Goal: Transaction & Acquisition: Purchase product/service

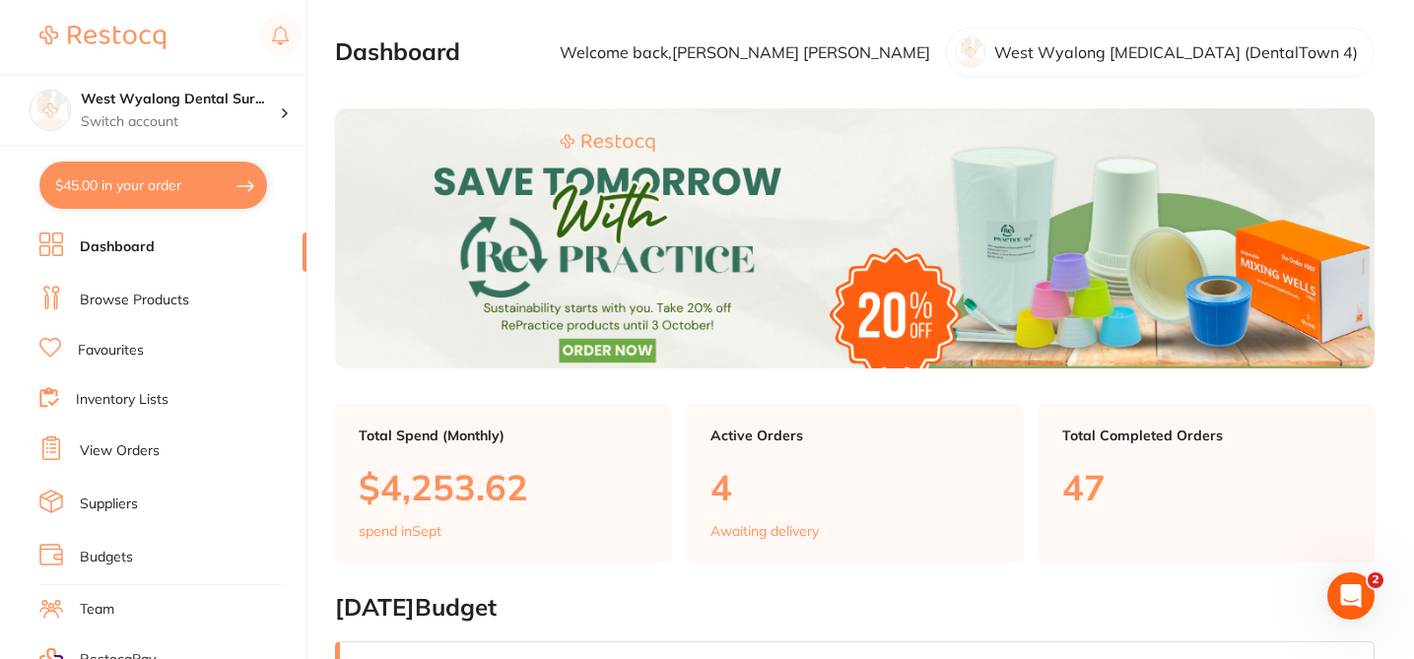
click at [130, 501] on link "Suppliers" at bounding box center [109, 505] width 58 height 20
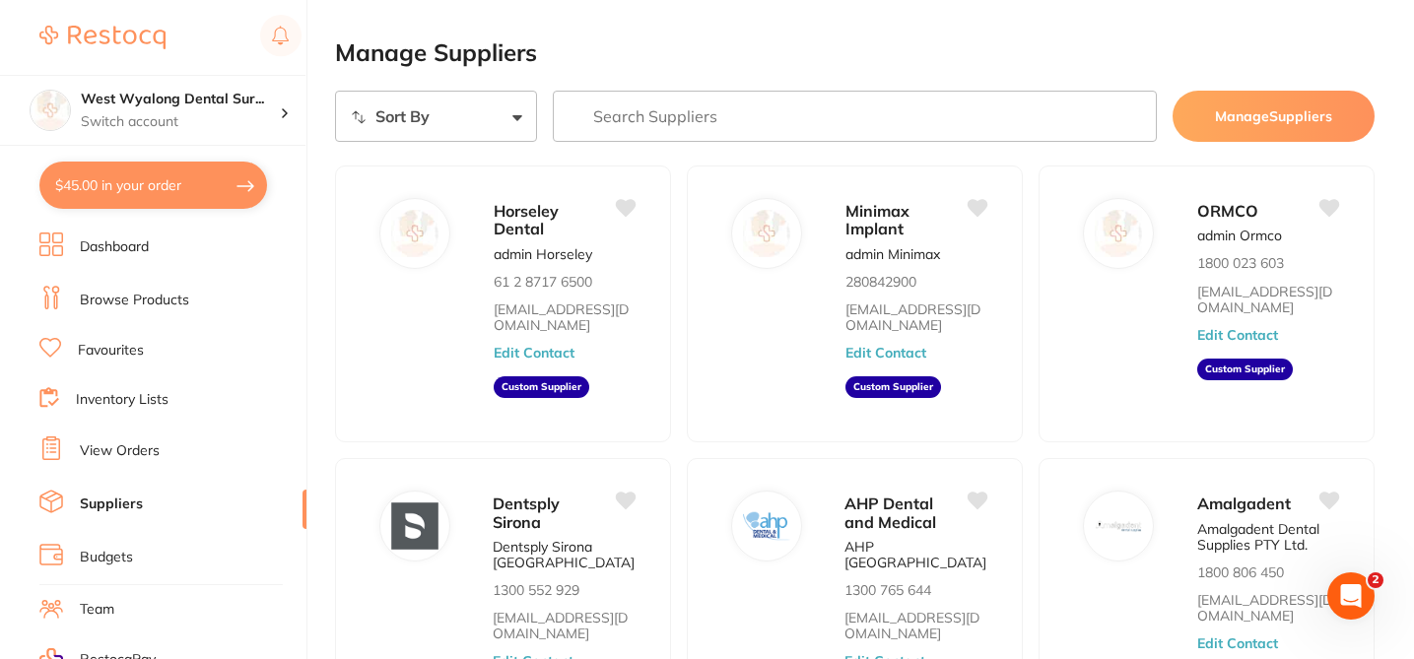
click at [613, 119] on input "search" at bounding box center [855, 116] width 605 height 51
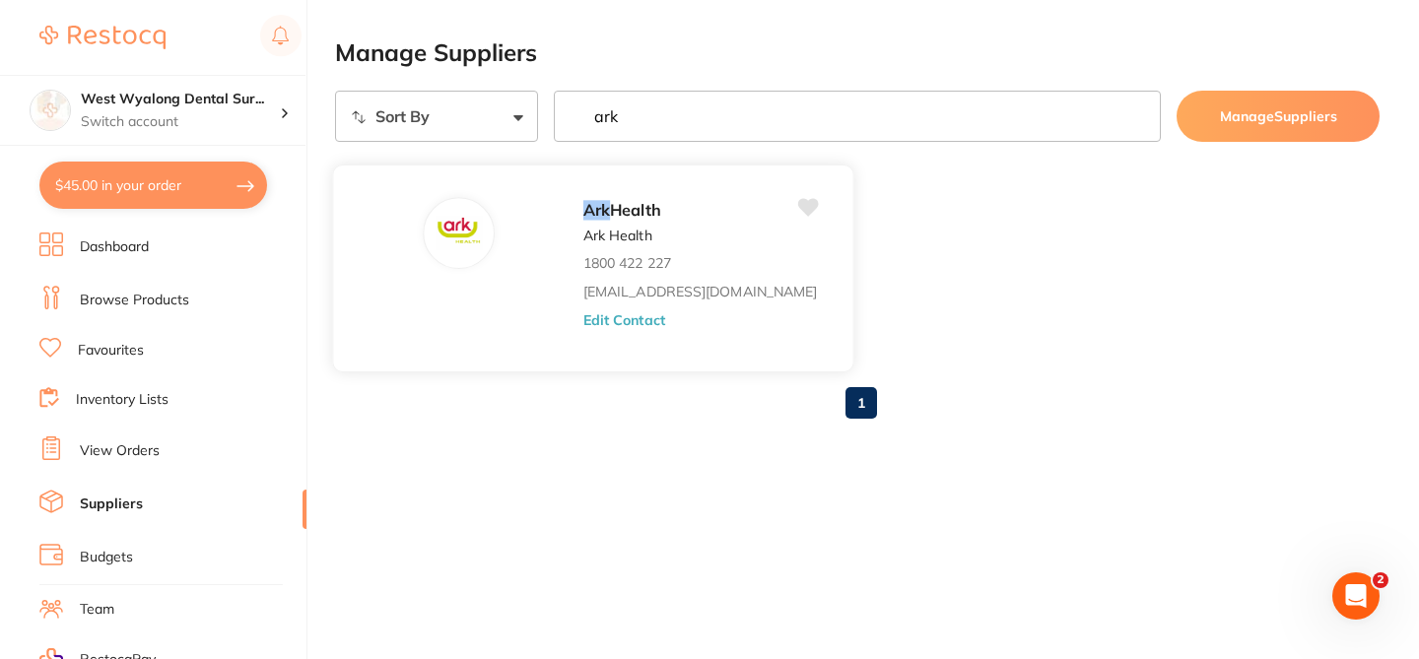
type input "ark"
click at [583, 313] on button "Edit Contact" at bounding box center [624, 319] width 82 height 16
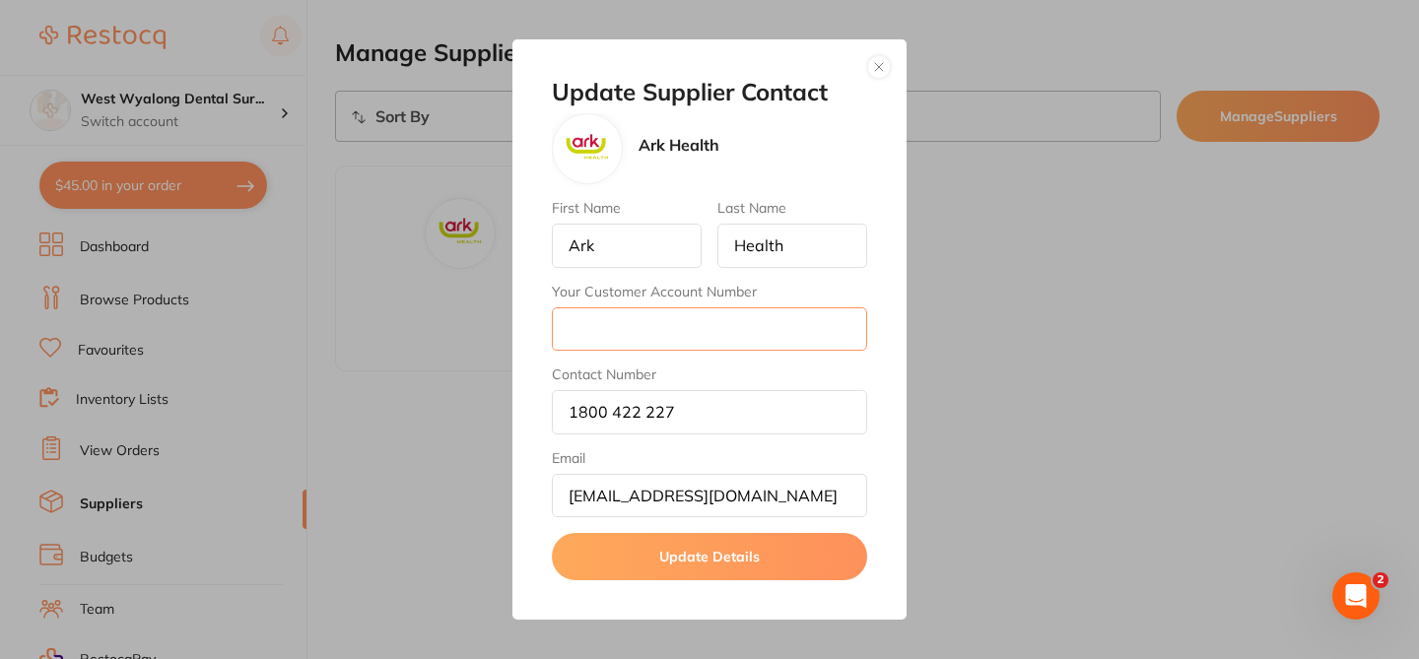
click at [595, 337] on input "Your Customer Account Number" at bounding box center [709, 328] width 315 height 43
paste input "A219779"
type input "A219779"
click at [742, 559] on button "Update Details" at bounding box center [709, 556] width 315 height 47
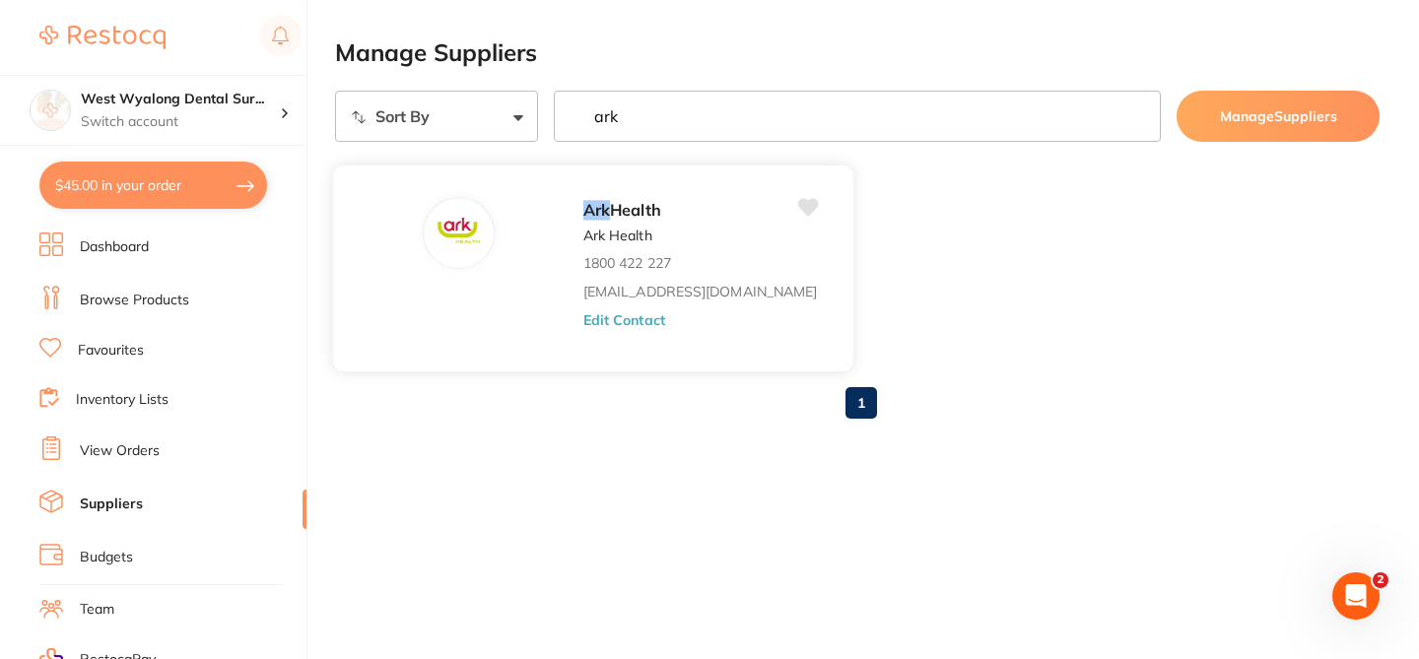
click at [583, 325] on button "Edit Contact" at bounding box center [624, 319] width 82 height 16
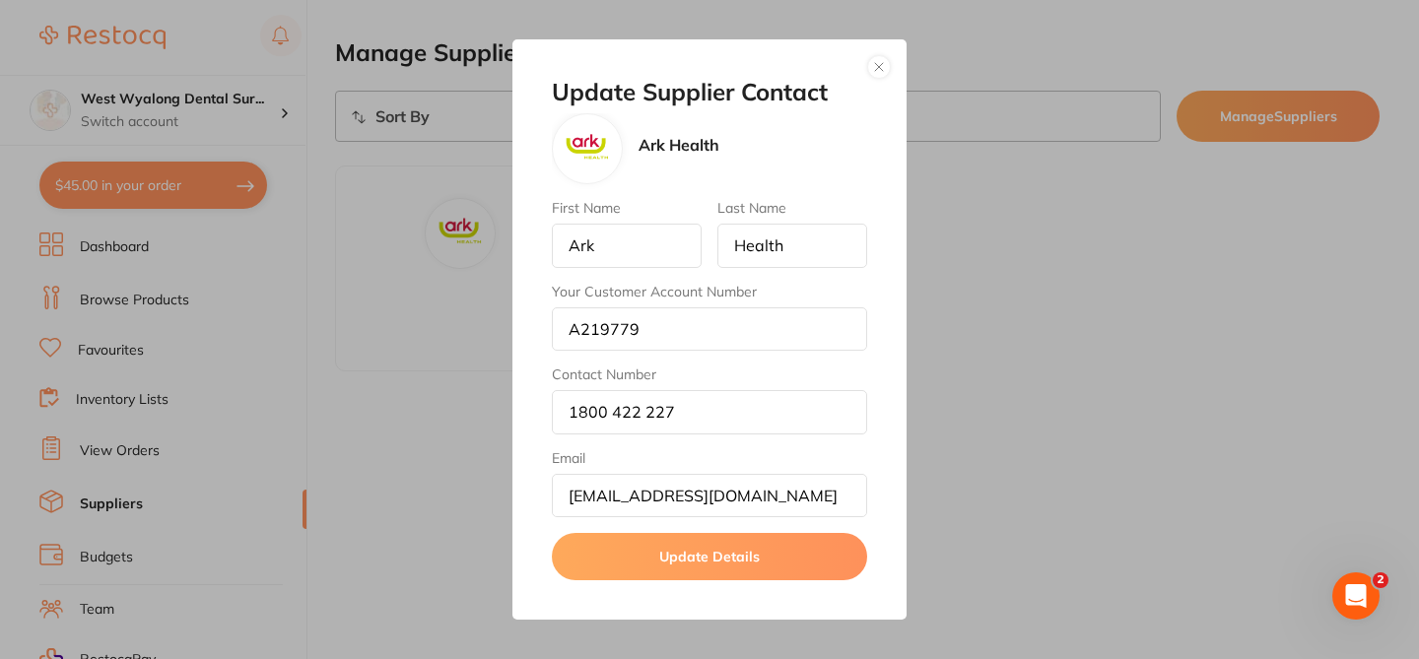
click at [706, 566] on button "Update Details" at bounding box center [709, 556] width 315 height 47
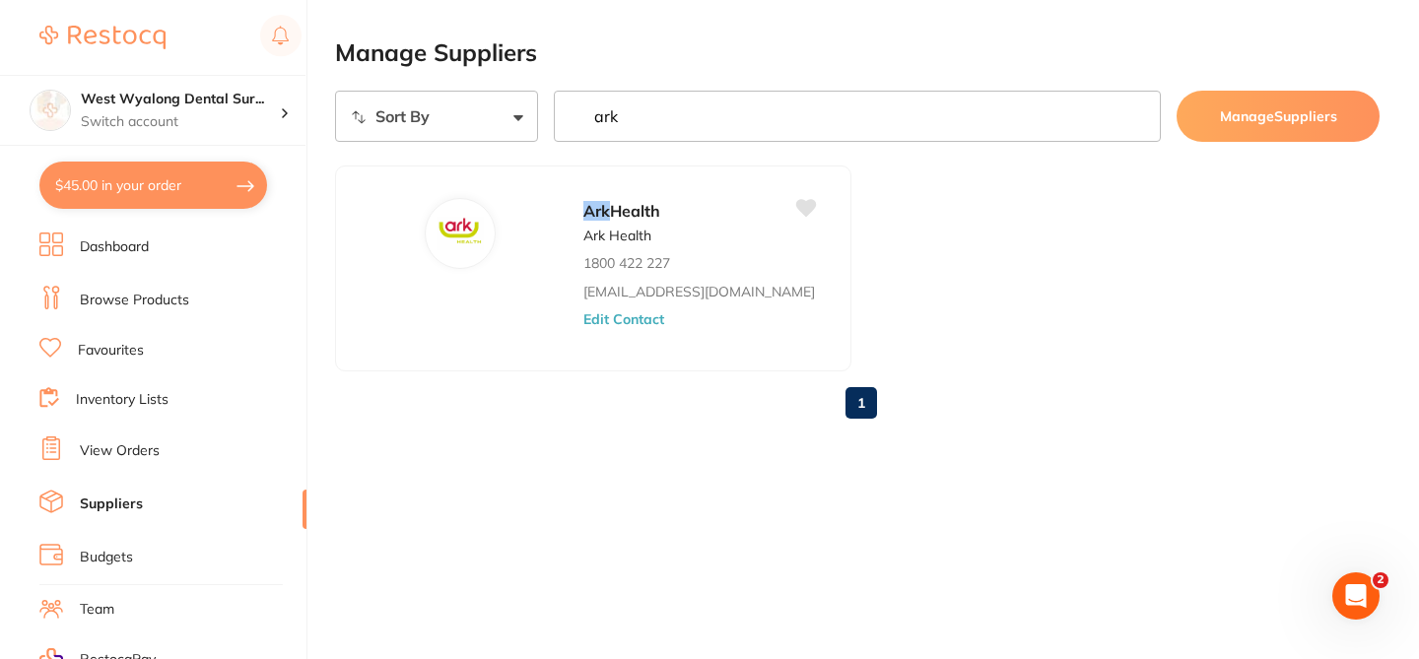
click at [198, 192] on button "$45.00 in your order" at bounding box center [153, 185] width 228 height 47
checkbox input "true"
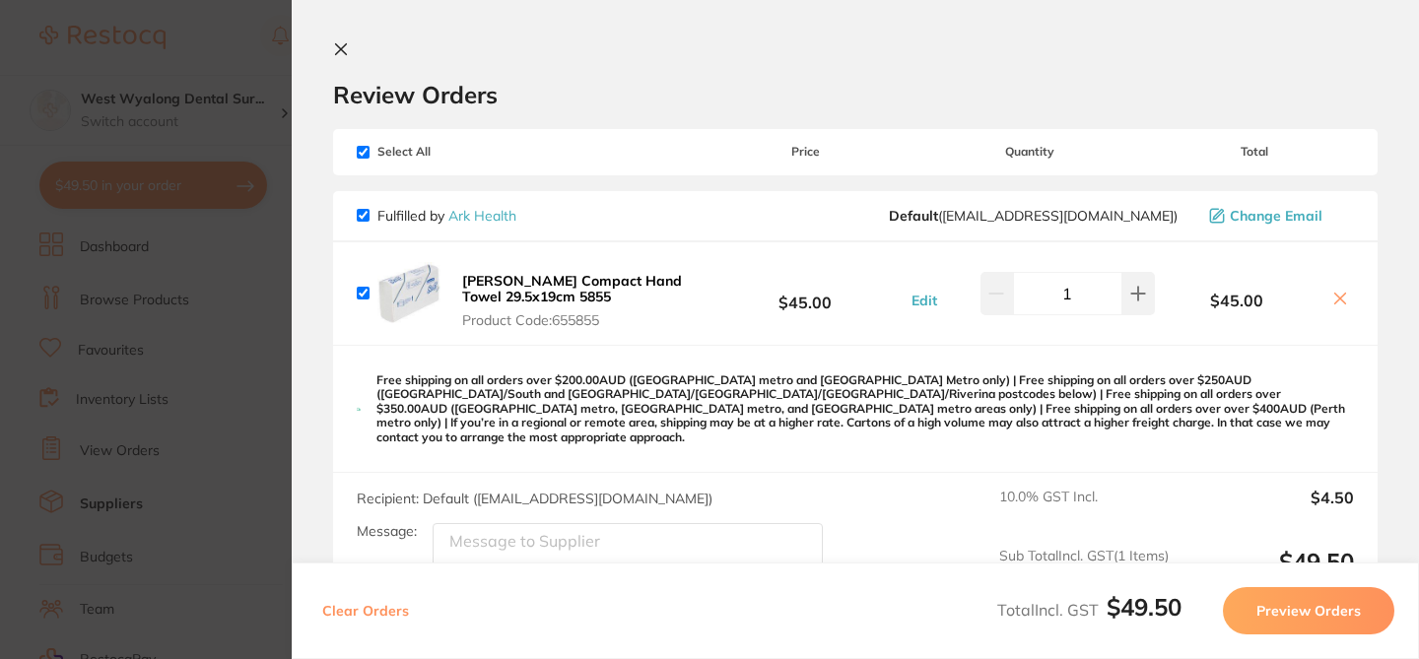
click at [197, 371] on section "Update RRP Set your pre negotiated price for this item. Item Agreed RRP (excl. …" at bounding box center [709, 329] width 1419 height 659
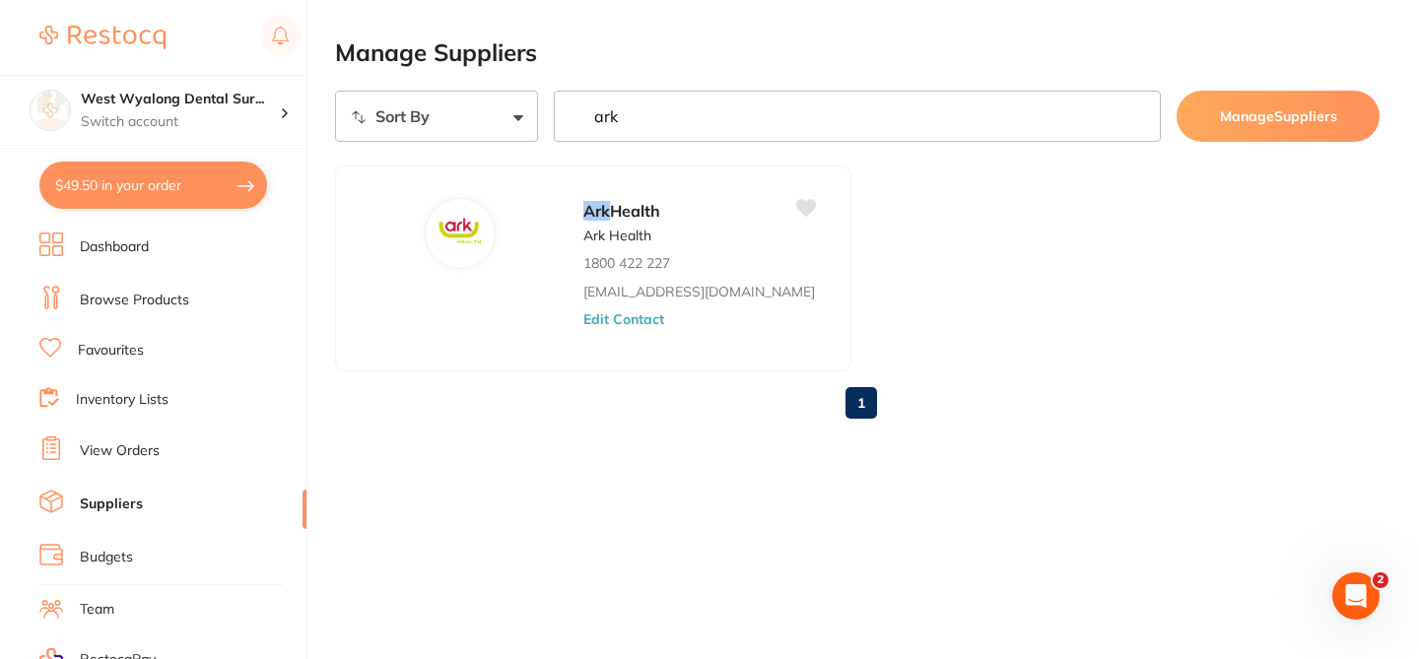
click at [142, 445] on link "View Orders" at bounding box center [120, 451] width 80 height 20
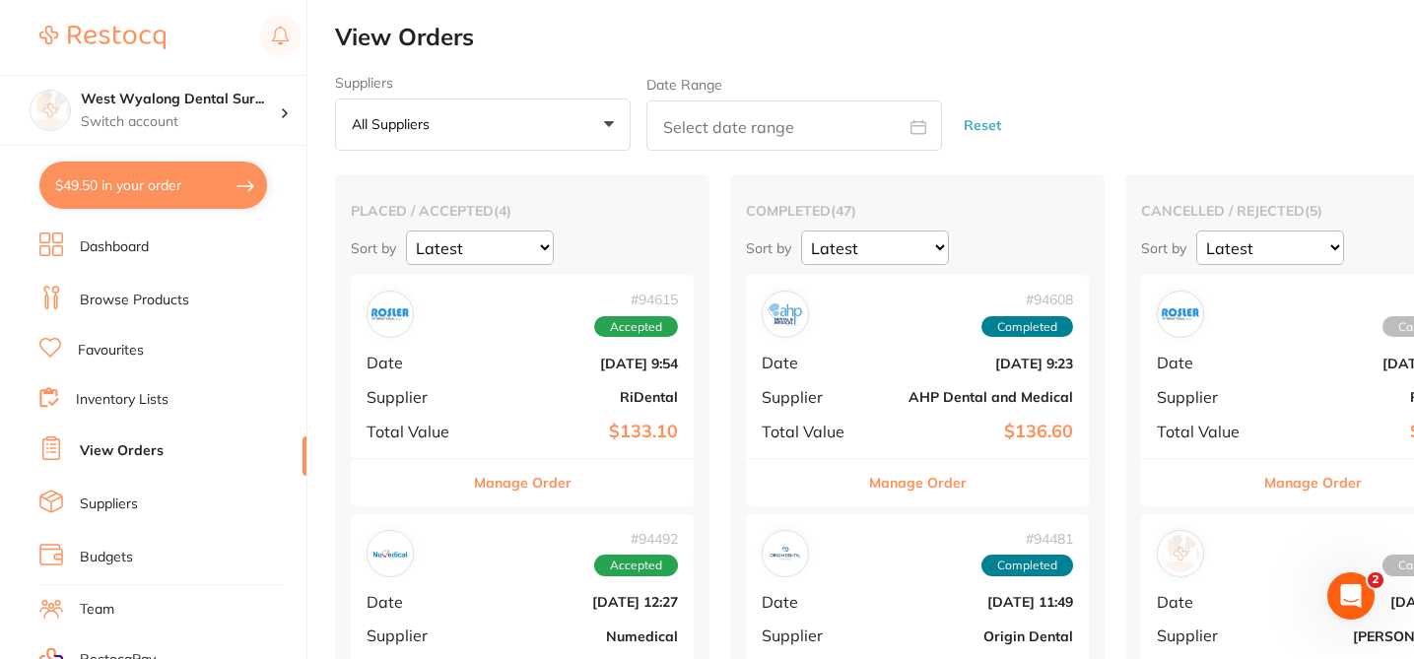
click at [208, 189] on button "$49.50 in your order" at bounding box center [153, 185] width 228 height 47
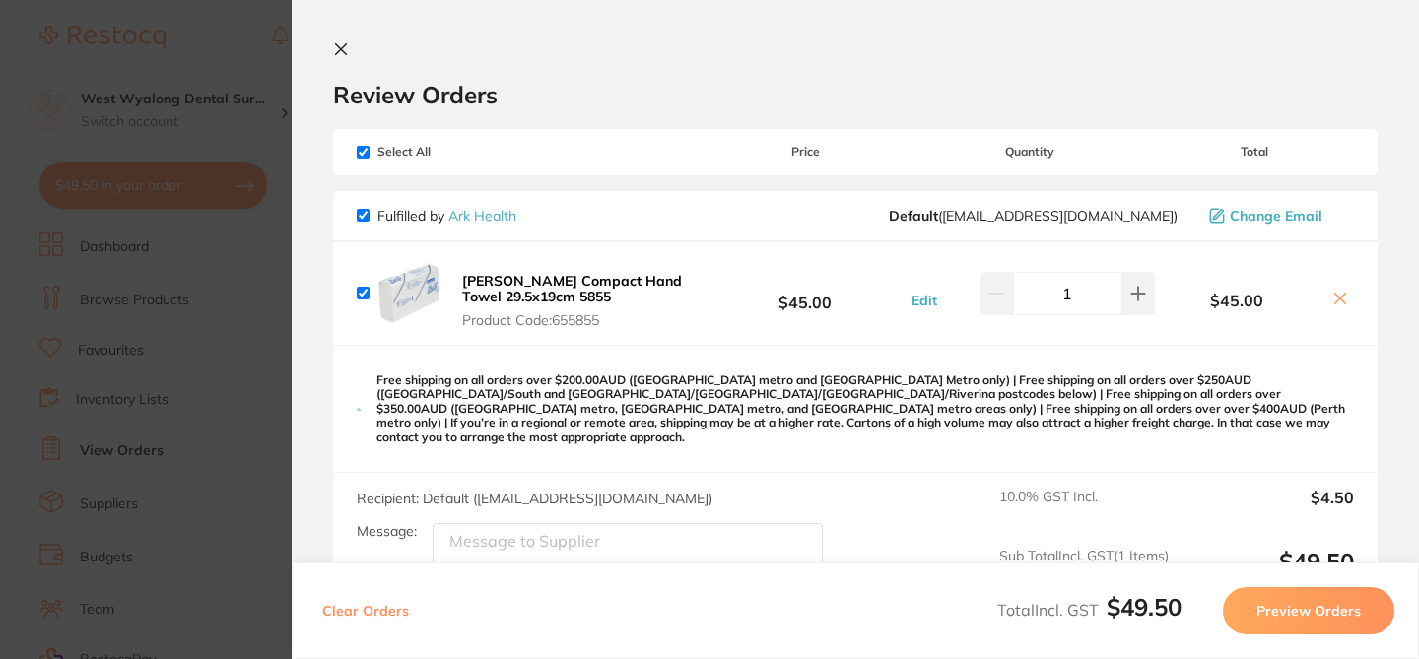
click at [546, 288] on b "Scott Compact Hand Towel 29.5x19cm 5855" at bounding box center [572, 289] width 220 height 34
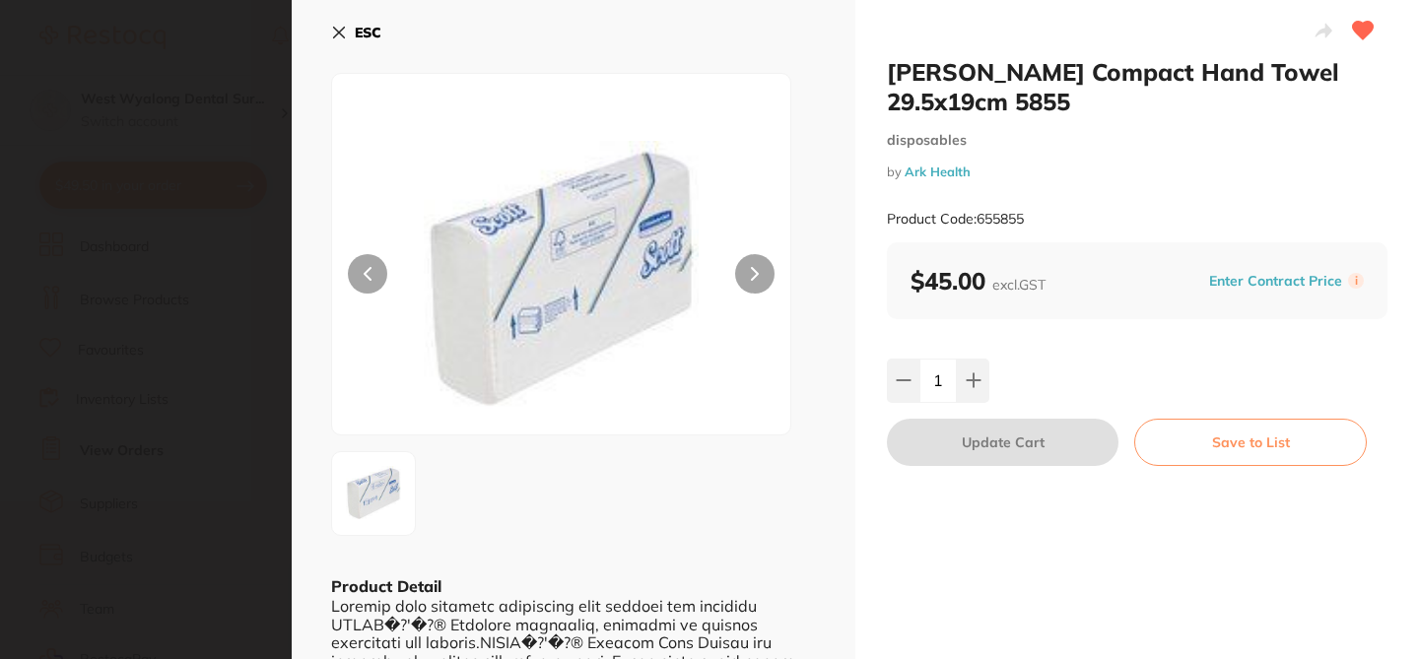
click at [713, 474] on div at bounding box center [573, 493] width 485 height 85
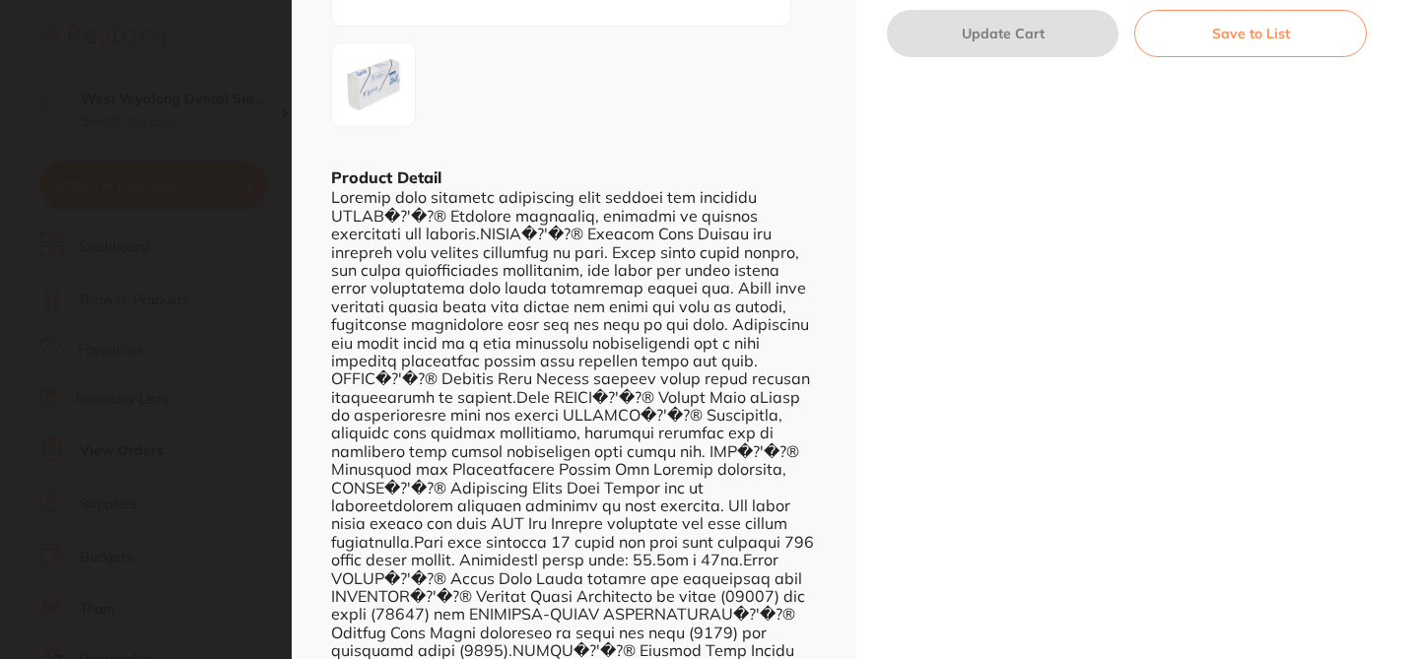
scroll to position [394, 0]
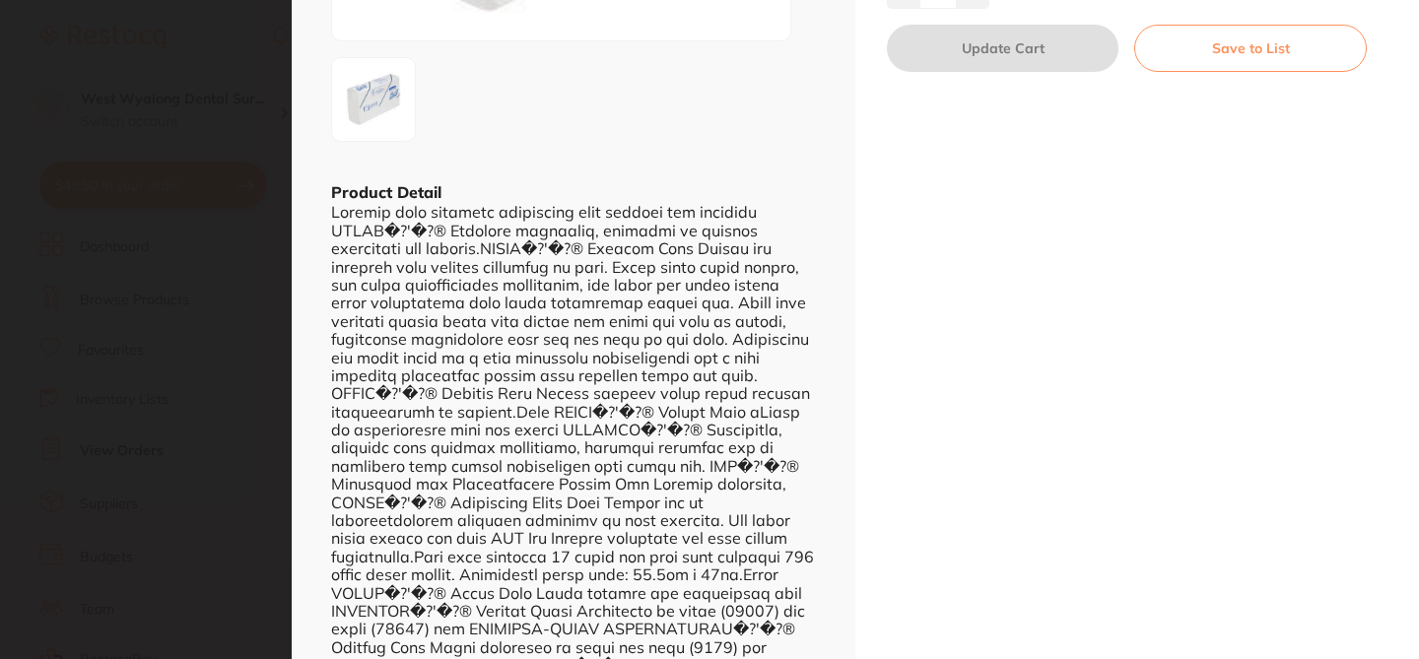
click at [243, 43] on section "Scott Compact Hand Towel 29.5x19cm 5855 disposables by Ark Health Product Code:…" at bounding box center [709, 329] width 1419 height 659
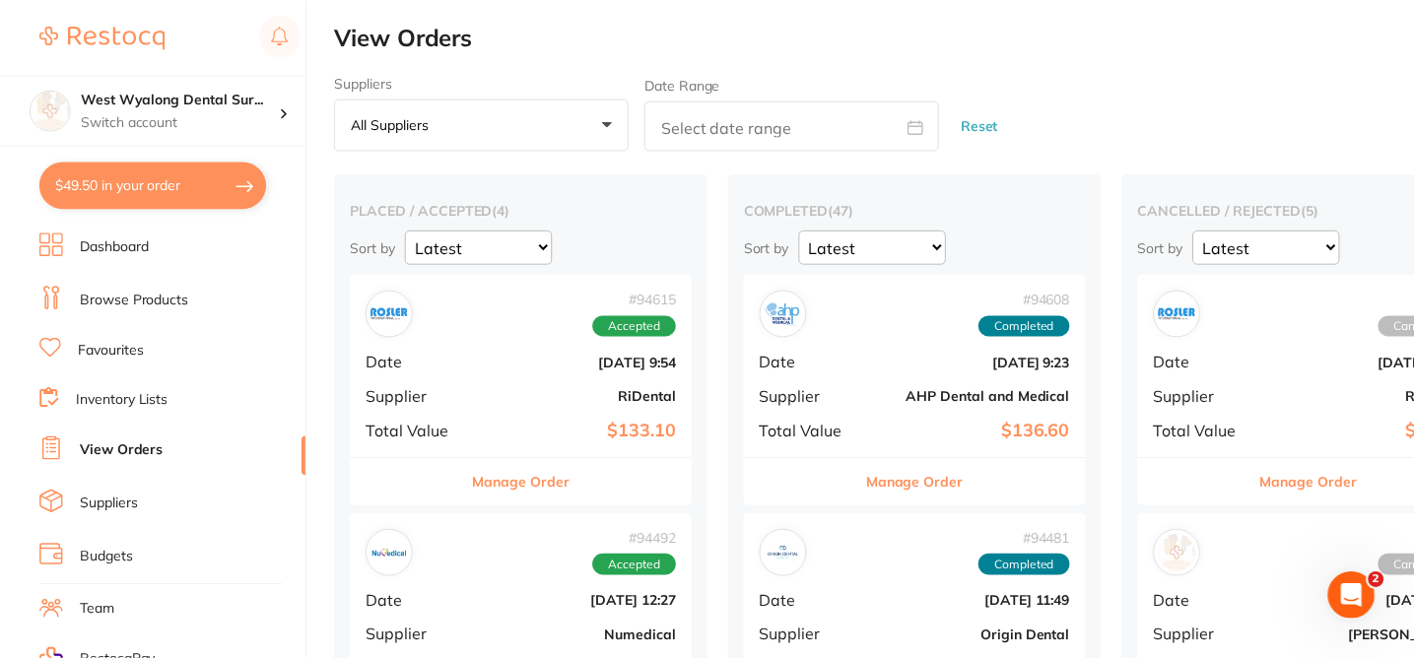
scroll to position [1143, 0]
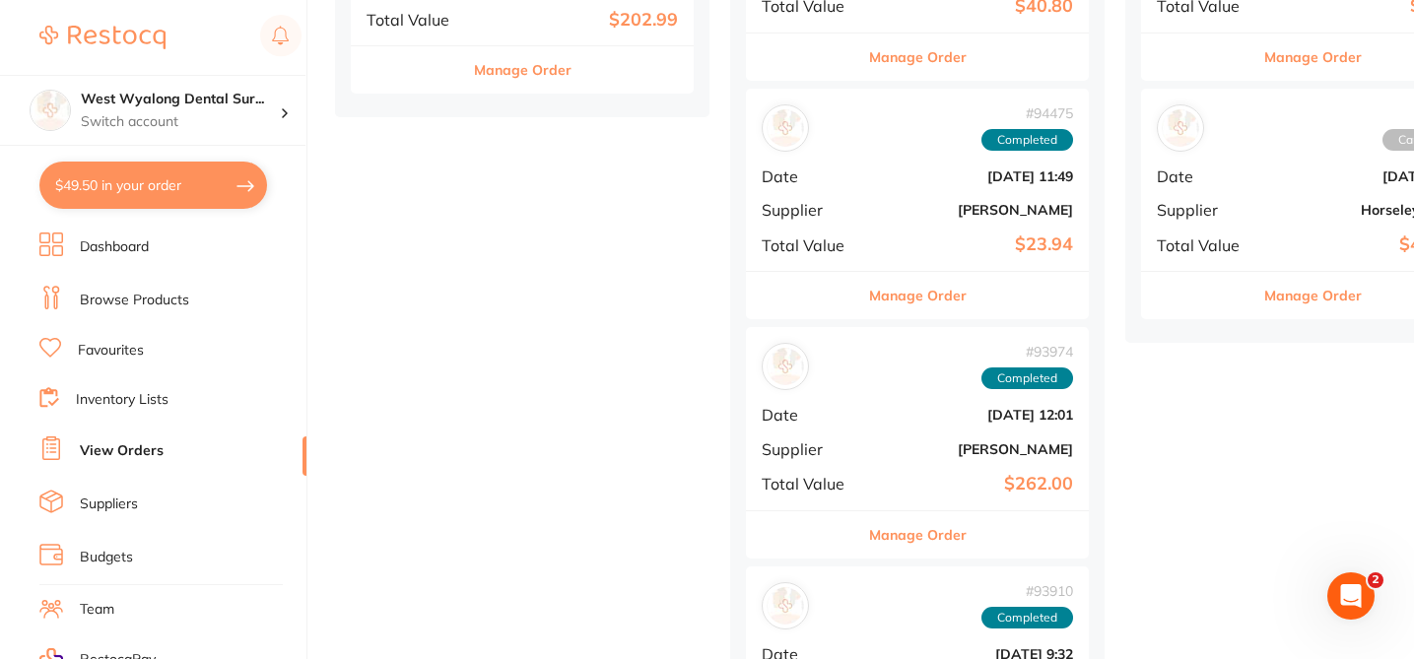
click at [221, 191] on button "$49.50 in your order" at bounding box center [153, 185] width 228 height 47
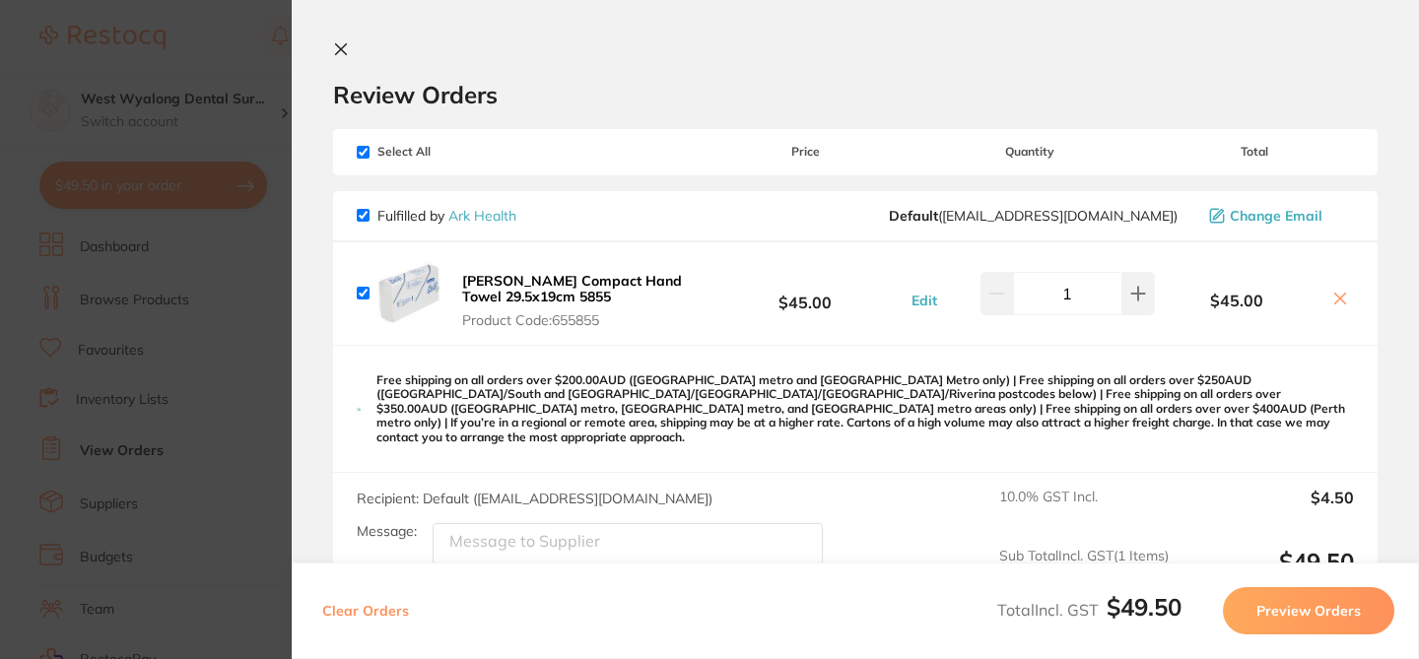
click at [1317, 601] on button "Preview Orders" at bounding box center [1308, 610] width 171 height 47
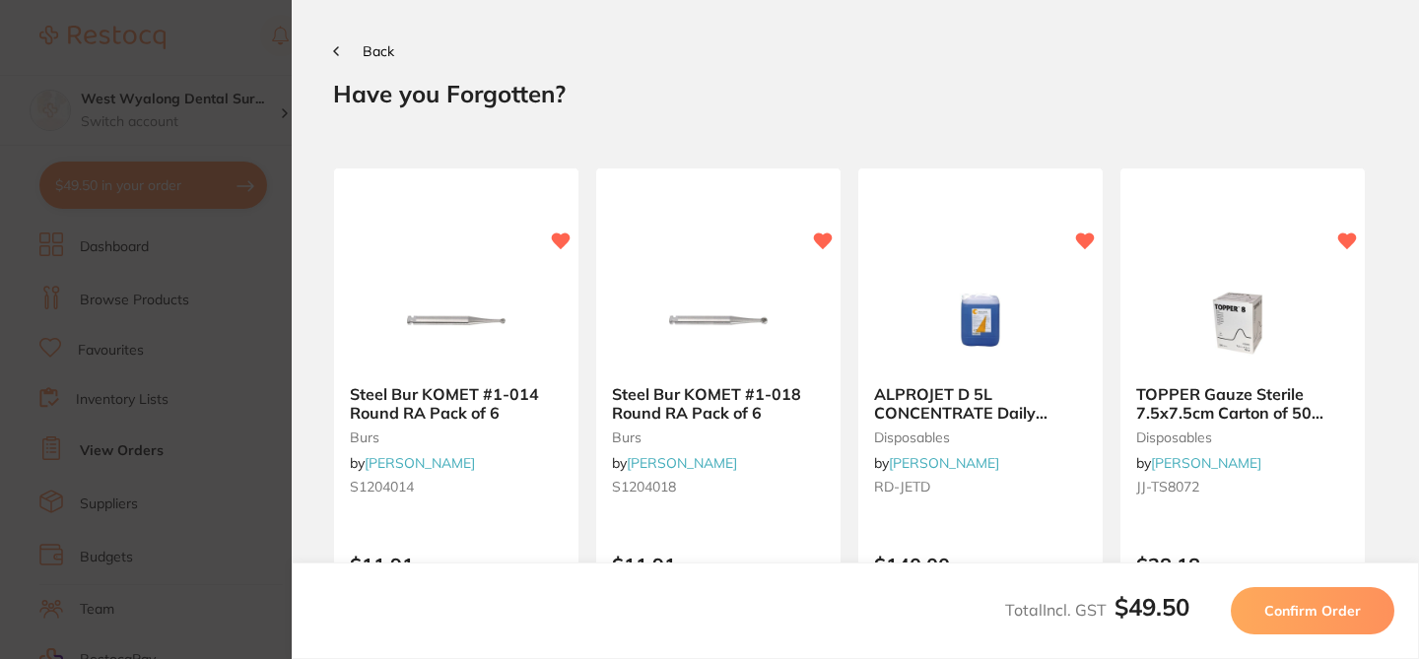
click at [1283, 597] on button "Confirm Order" at bounding box center [1313, 610] width 164 height 47
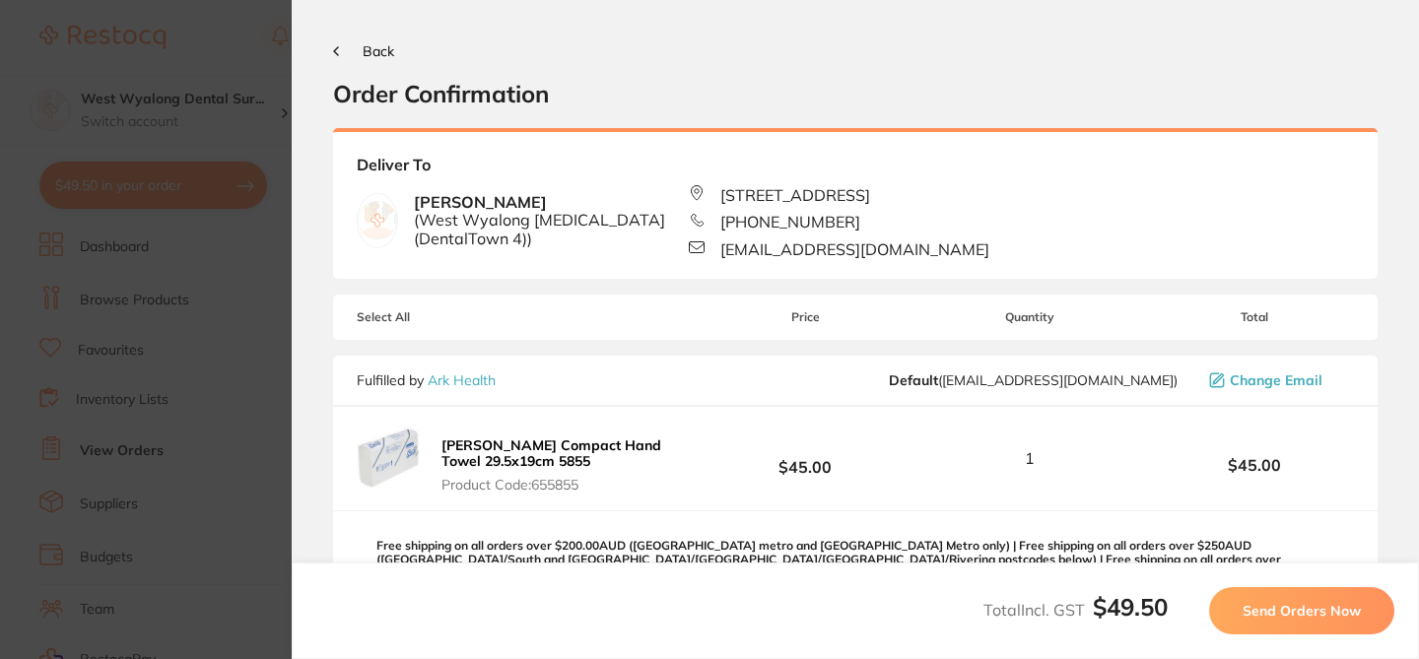
click at [1287, 609] on span "Send Orders Now" at bounding box center [1302, 611] width 118 height 18
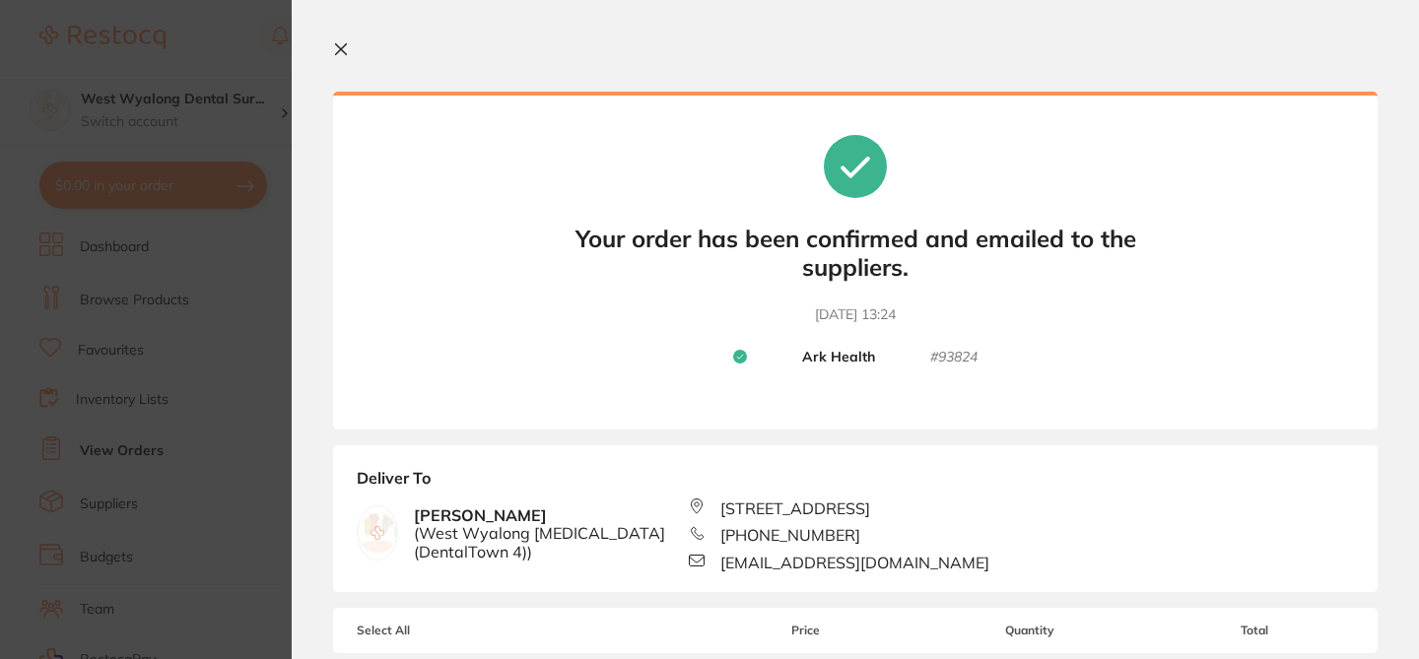
click at [348, 41] on icon at bounding box center [341, 49] width 16 height 16
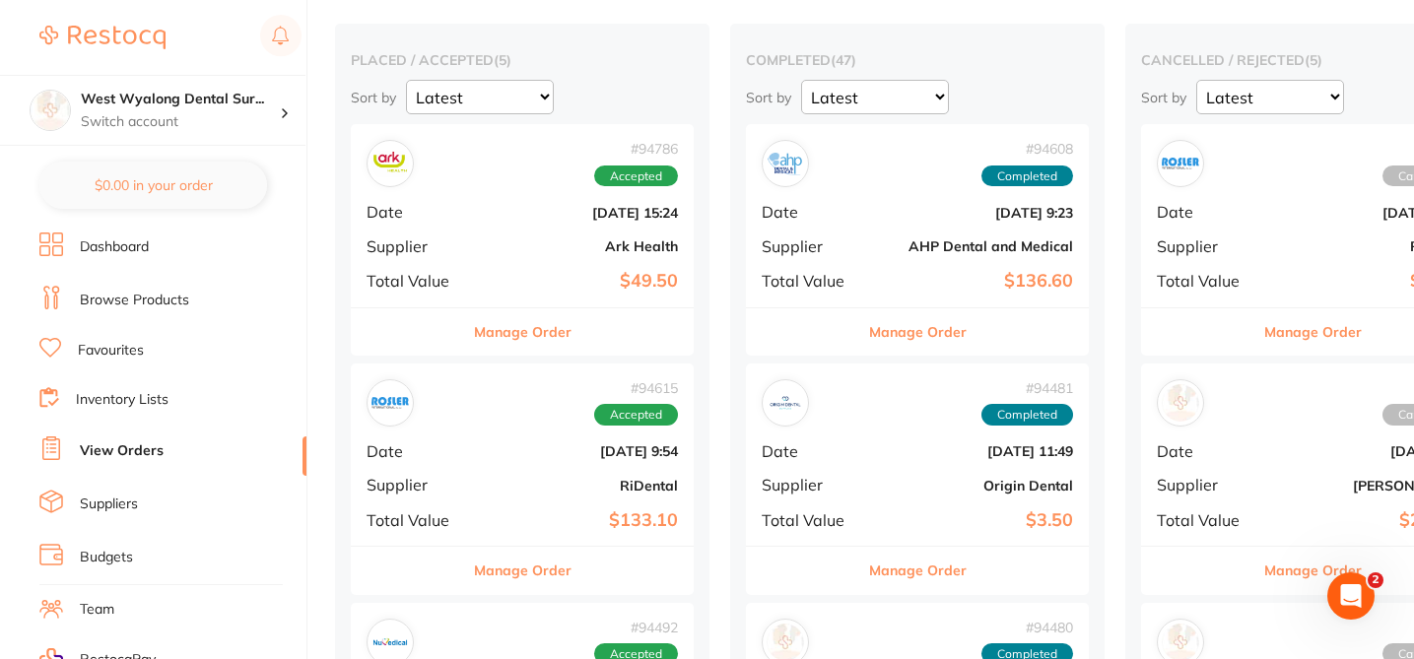
scroll to position [118, 0]
